Goal: Task Accomplishment & Management: Use online tool/utility

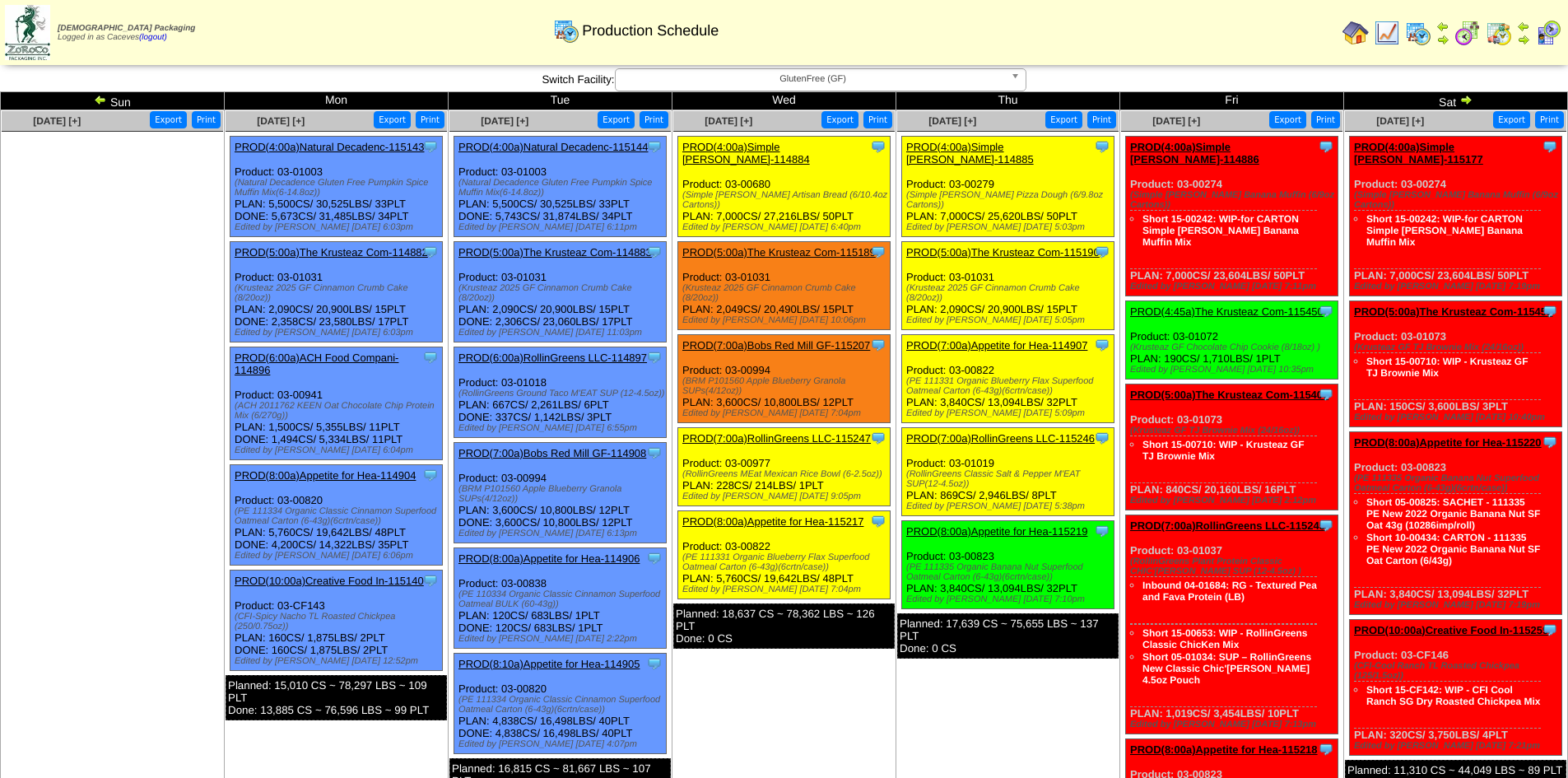
drag, startPoint x: 824, startPoint y: 547, endPoint x: 704, endPoint y: 523, distance: 122.4
click at [704, 523] on div "Clone Item PROD(8:00a)Appetite for Hea-115217 Appetite for Healthy Living Sched…" at bounding box center [784, 555] width 212 height 88
click at [844, 553] on div "Clone Item PROD(8:00a)Appetite for Hea-115217 Appetite for Healthy Living Sched…" at bounding box center [784, 555] width 212 height 88
drag, startPoint x: 823, startPoint y: 545, endPoint x: 785, endPoint y: 534, distance: 39.6
click at [785, 553] on div "(PE 111331 Organic Blueberry Flax Superfood Oatmeal Carton (6-43g)(6crtn/case))" at bounding box center [785, 562] width 207 height 20
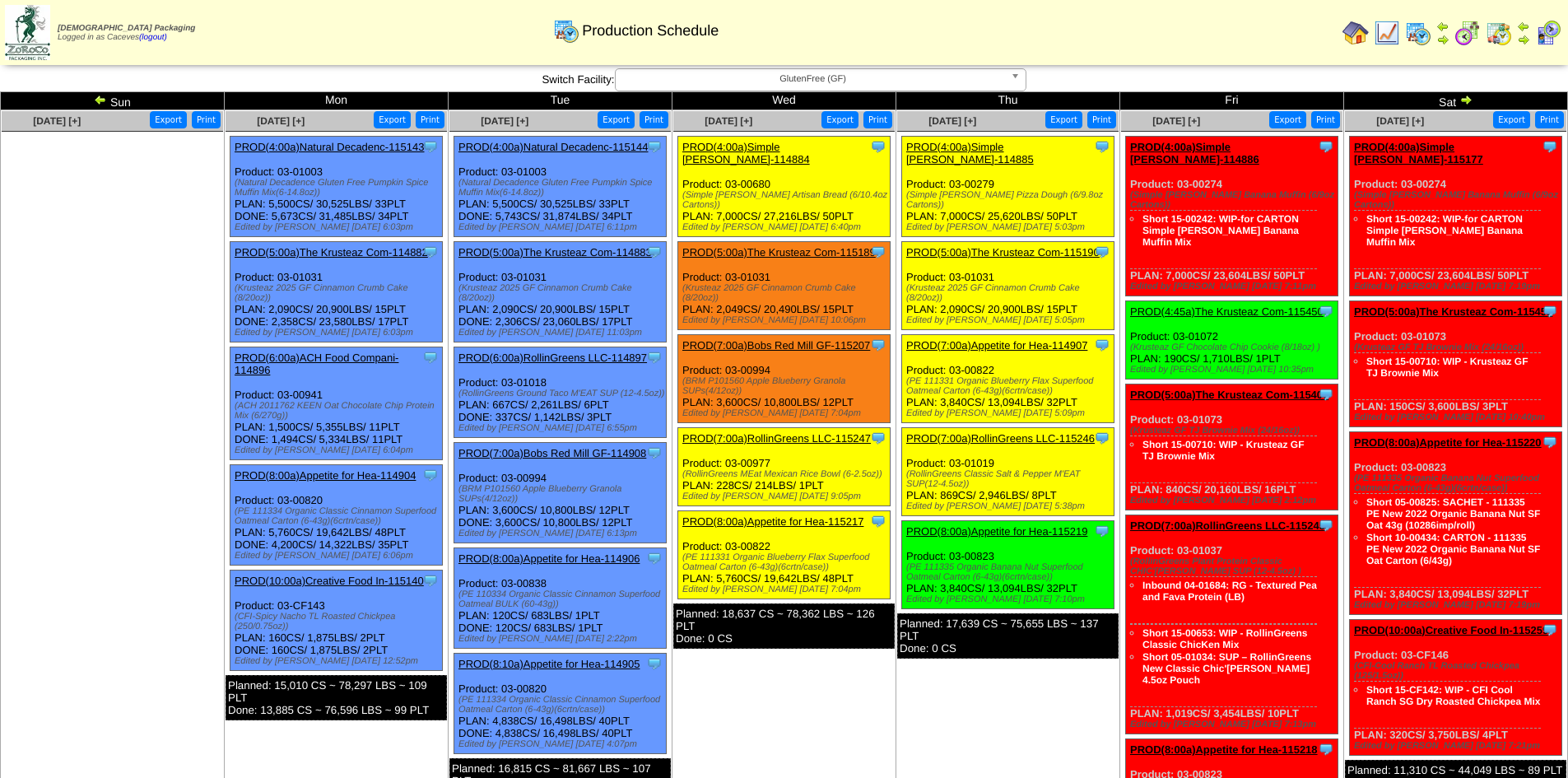
drag, startPoint x: 826, startPoint y: 543, endPoint x: 681, endPoint y: 538, distance: 145.1
click at [681, 538] on div "Clone Item PROD(8:00a)Appetite for Hea-115217 Appetite for Healthy Living Sched…" at bounding box center [784, 555] width 212 height 88
copy div "(PE 111331 Organic Blueberry Flax Superfood Oatmeal Carton (6-43g)(6crtn/case)"
drag, startPoint x: 867, startPoint y: 184, endPoint x: 681, endPoint y: 182, distance: 186.0
click at [681, 182] on div "Clone Item PROD(4:00a)Simple [PERSON_NAME]-114884 Simple [PERSON_NAME] Schedule…" at bounding box center [784, 186] width 212 height 100
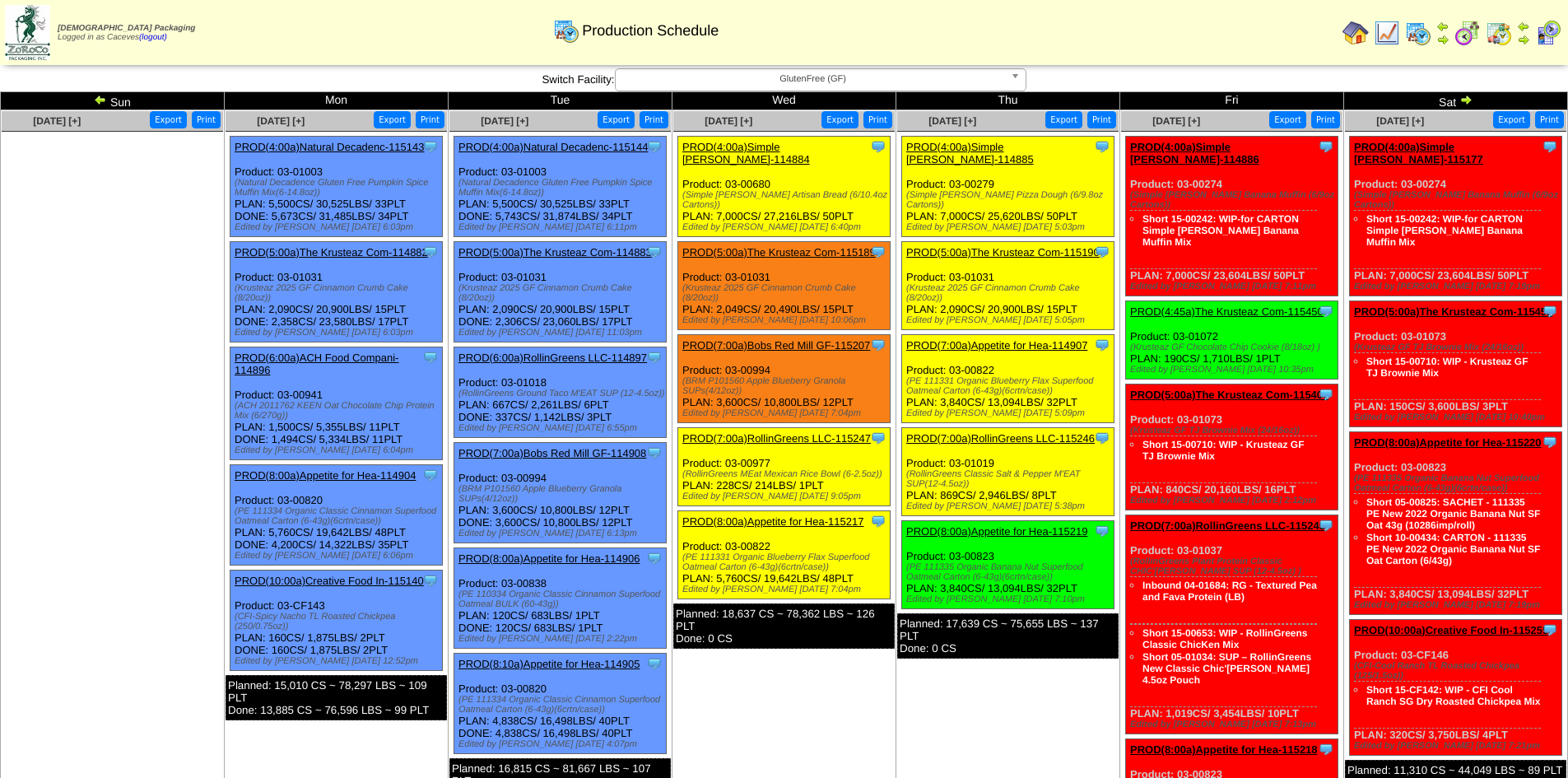
copy div "(Simple [PERSON_NAME] Artisan Bread (6/10.4oz Cartons)"
